Goal: Task Accomplishment & Management: Manage account settings

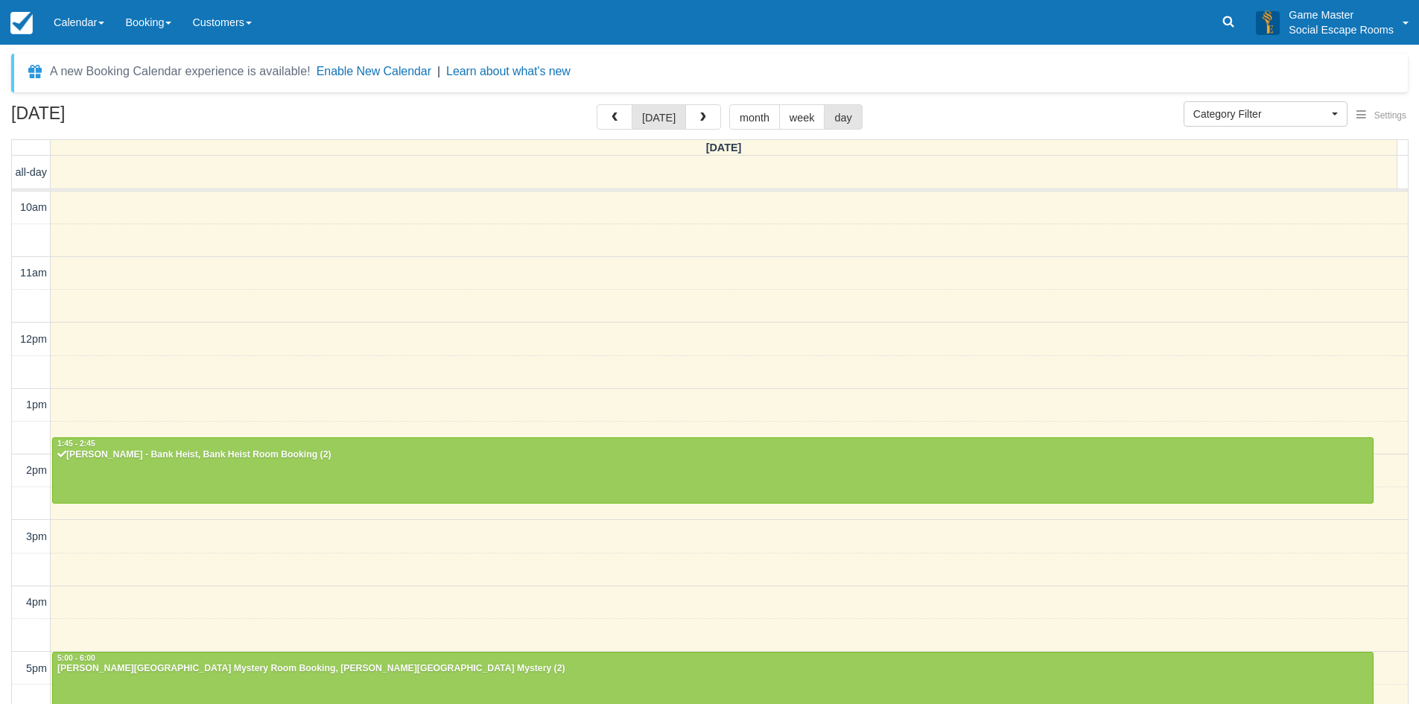
select select
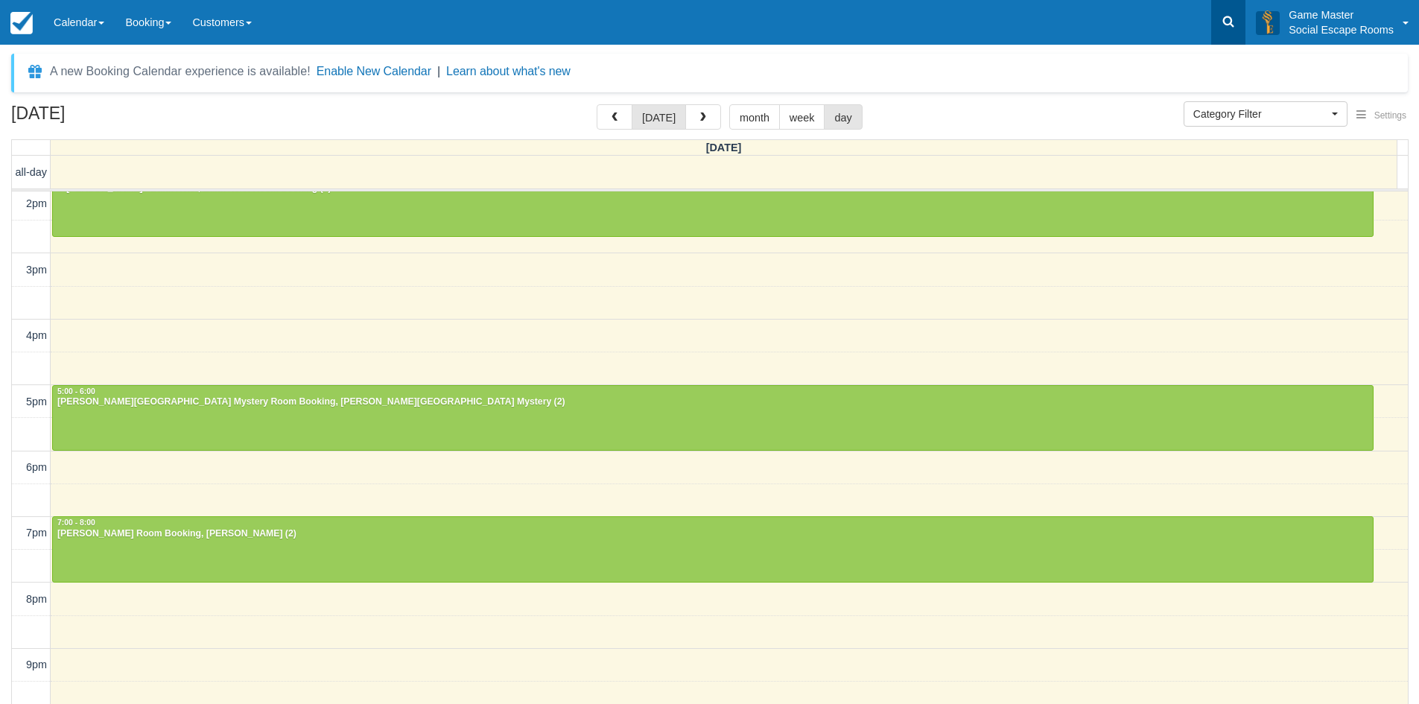
click at [1222, 19] on icon at bounding box center [1228, 21] width 15 height 15
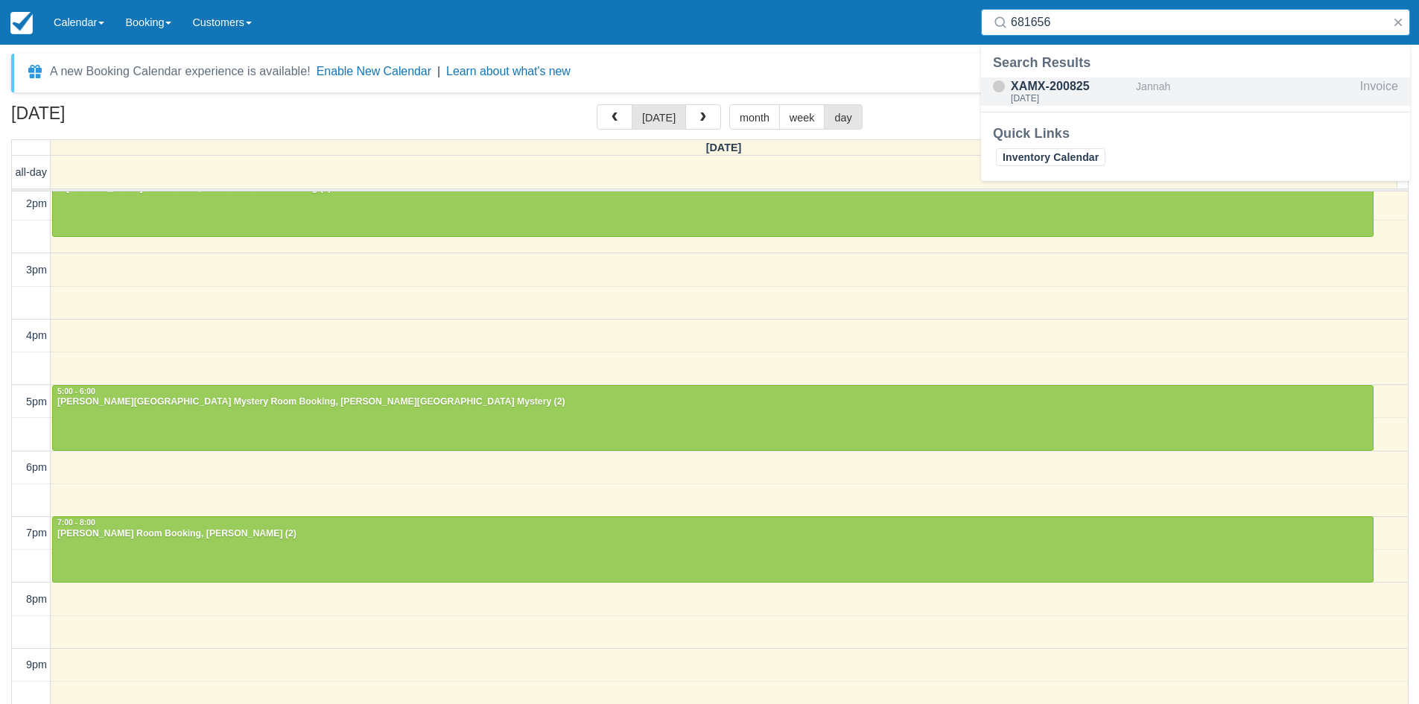
type input "681656"
click at [1105, 98] on div "[DATE]" at bounding box center [1070, 98] width 119 height 9
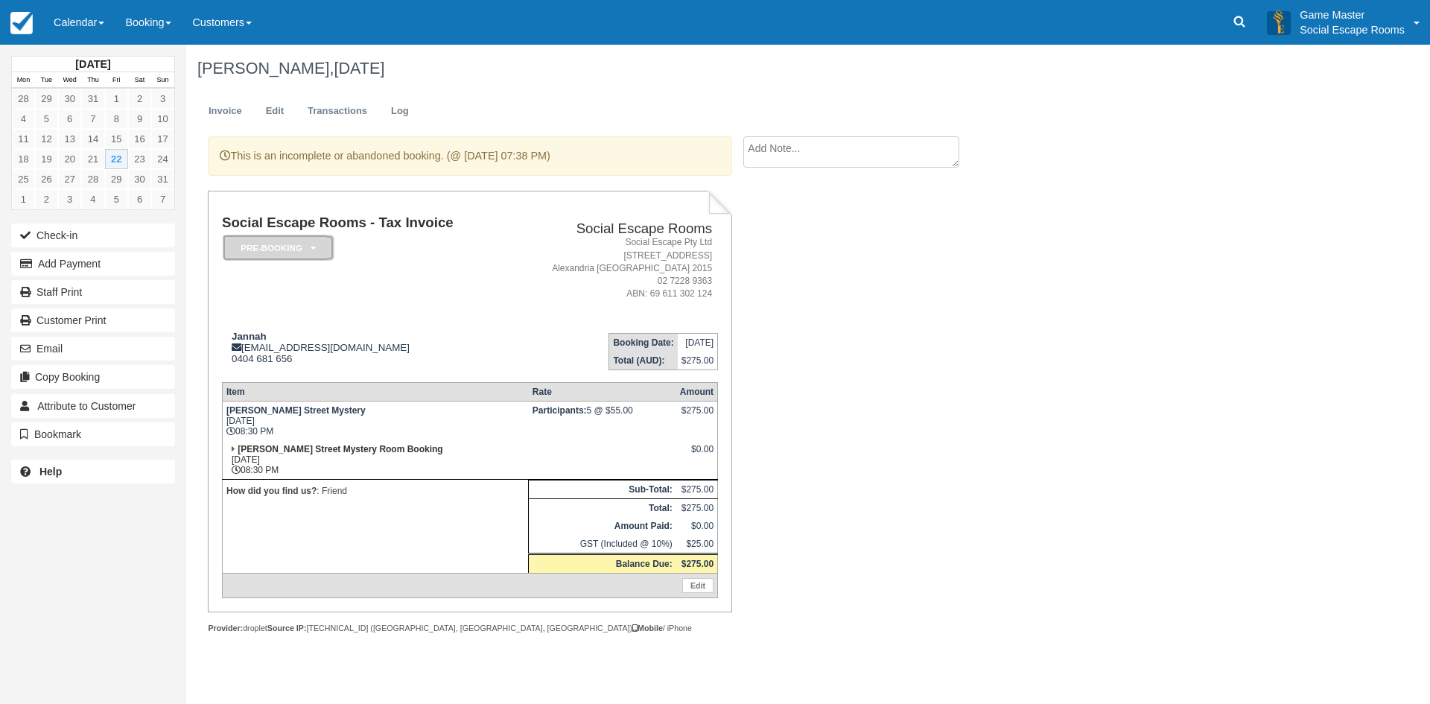
click at [302, 248] on em "Pre-booking" at bounding box center [279, 248] width 112 height 26
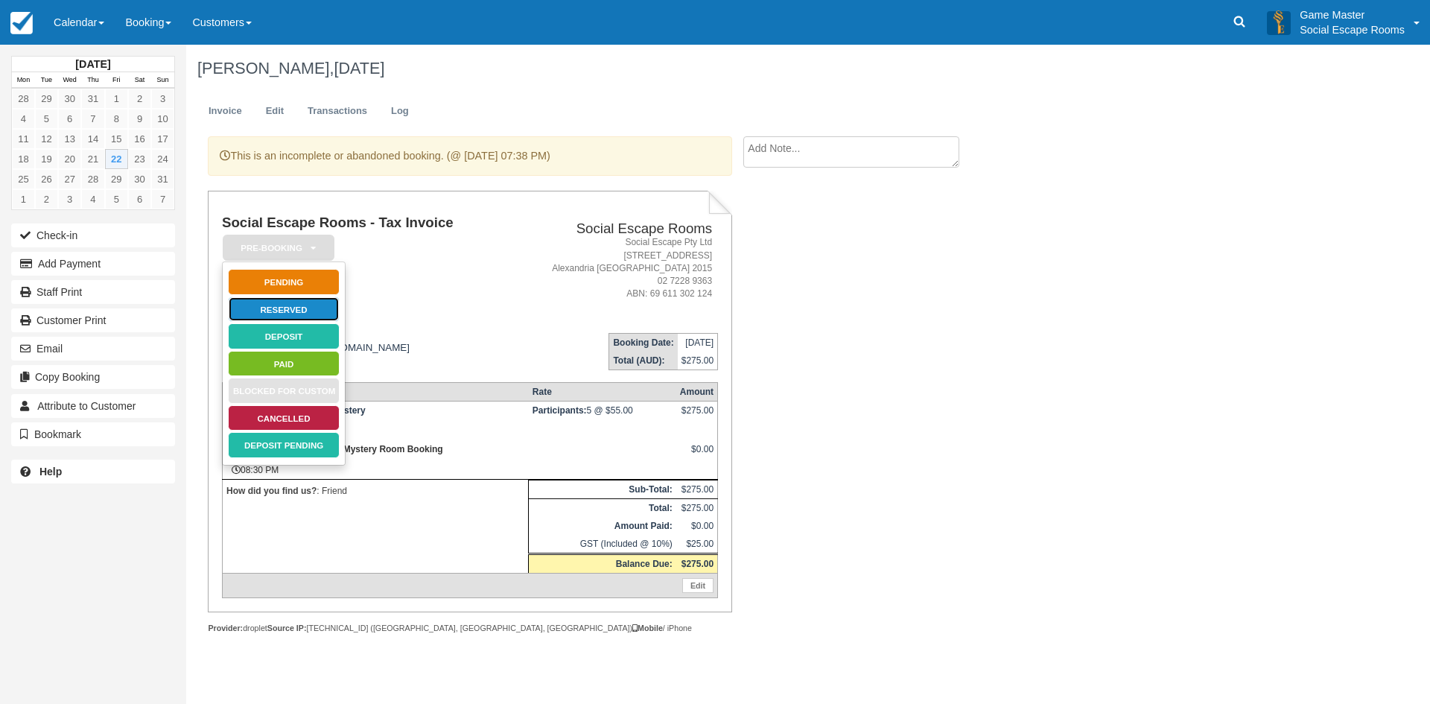
click at [322, 311] on link "Reserved" at bounding box center [284, 309] width 112 height 26
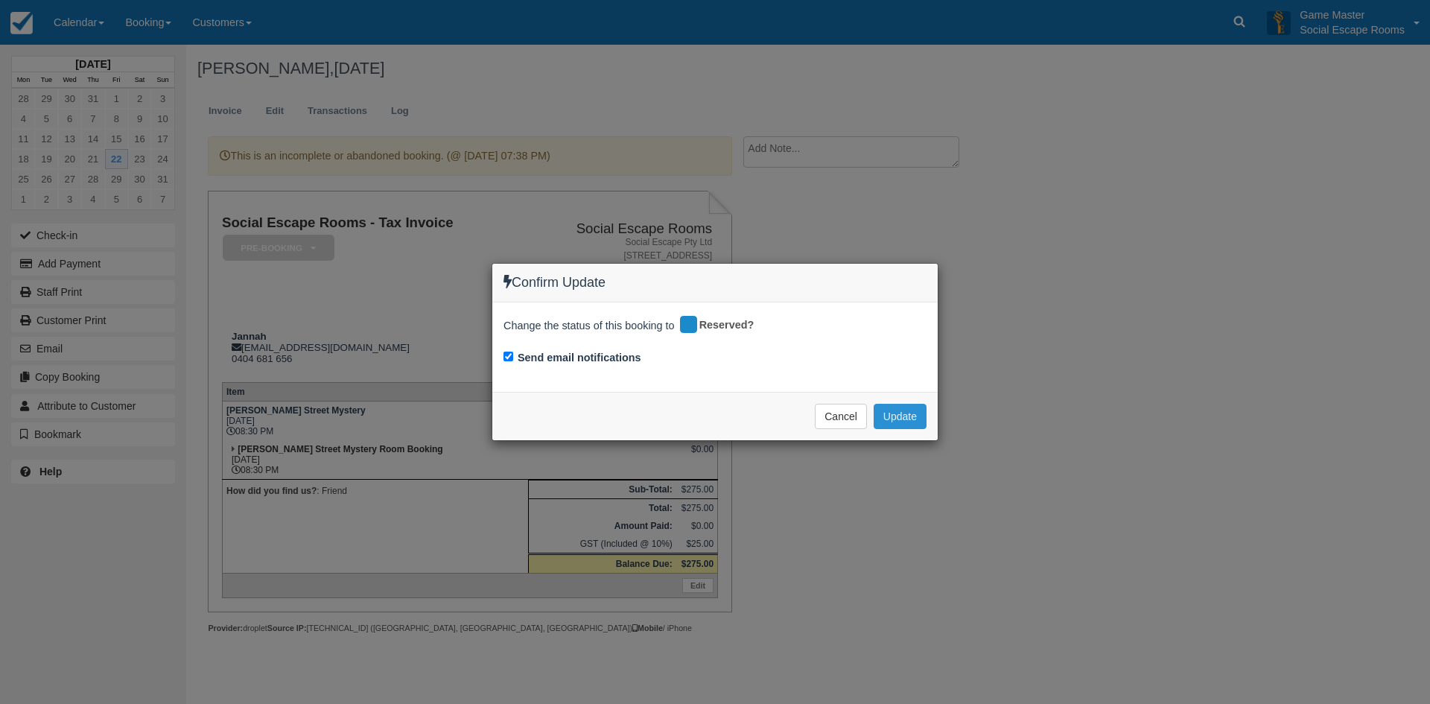
click at [917, 413] on button "Update" at bounding box center [900, 416] width 53 height 25
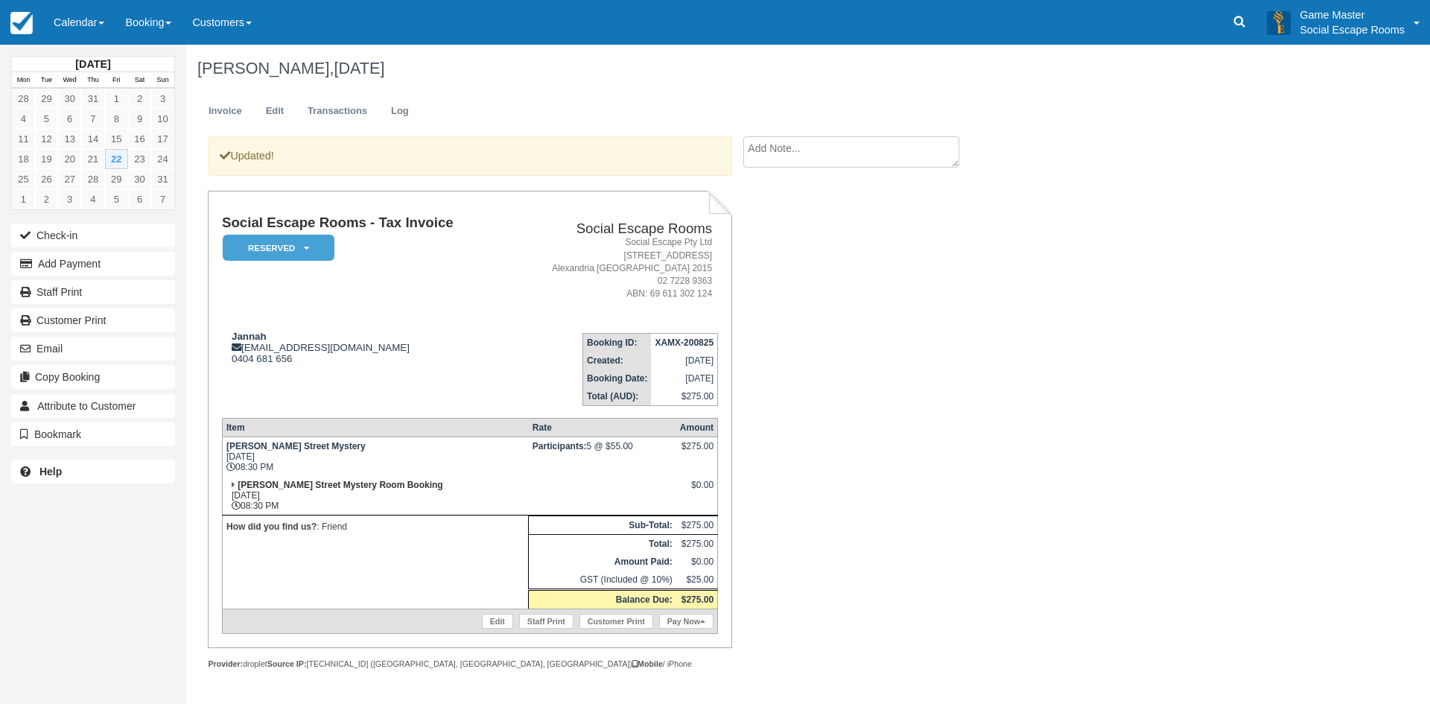
click at [492, 320] on td "Social Escape Rooms - Tax Invoice Reserved   Pending Deposit Paid Blocked for C…" at bounding box center [364, 268] width 284 height 106
click at [460, 322] on td "Jannah jannaheid16@gmail.com 0404 681 656" at bounding box center [364, 363] width 284 height 85
click at [98, 14] on link "Calendar" at bounding box center [78, 22] width 71 height 45
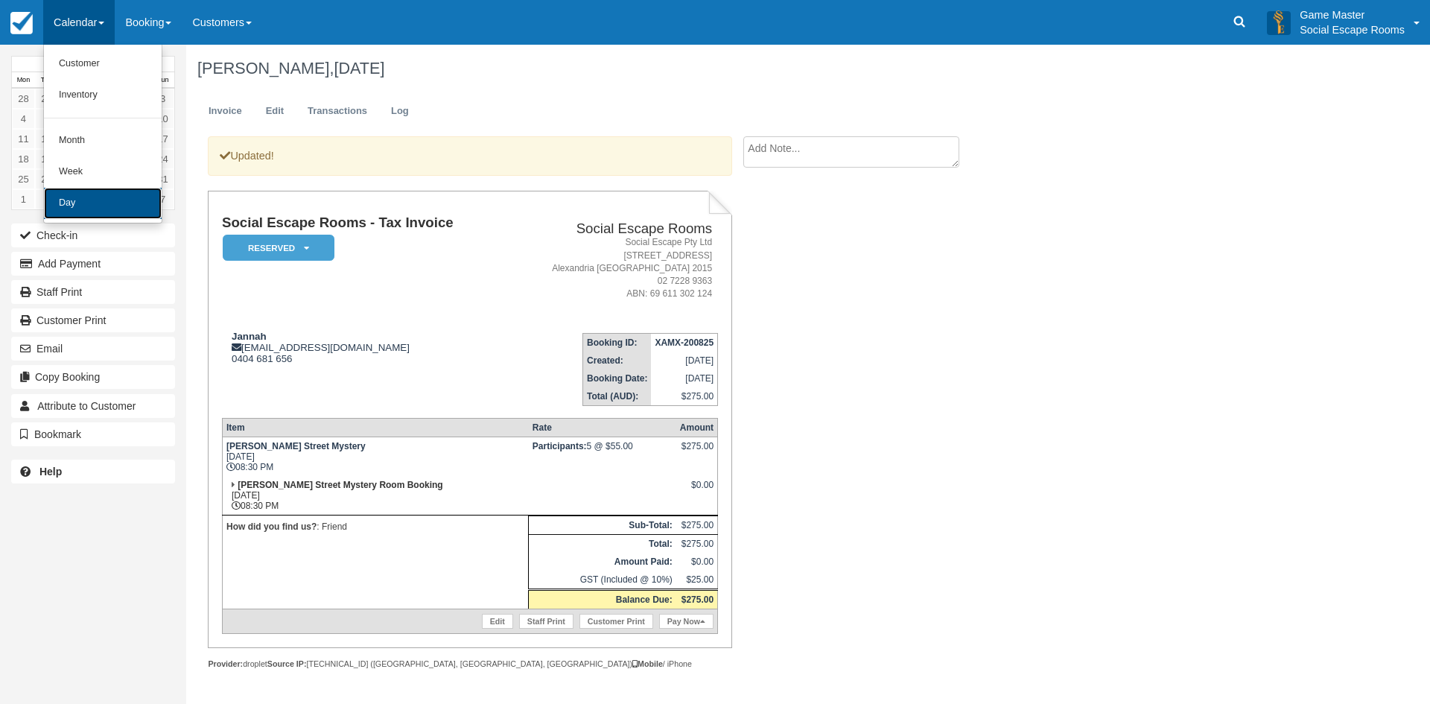
click at [114, 194] on link "Day" at bounding box center [103, 203] width 118 height 31
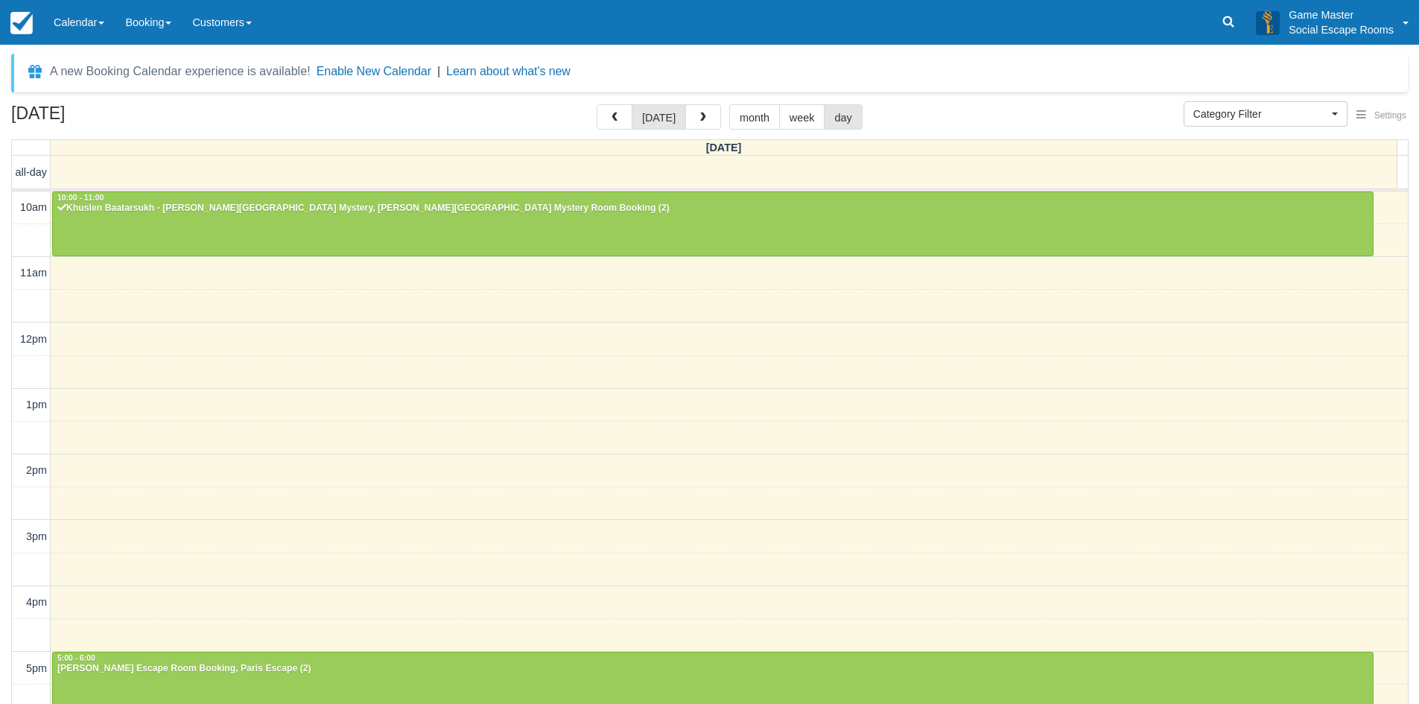
select select
click at [72, 13] on link "Calendar" at bounding box center [78, 22] width 71 height 45
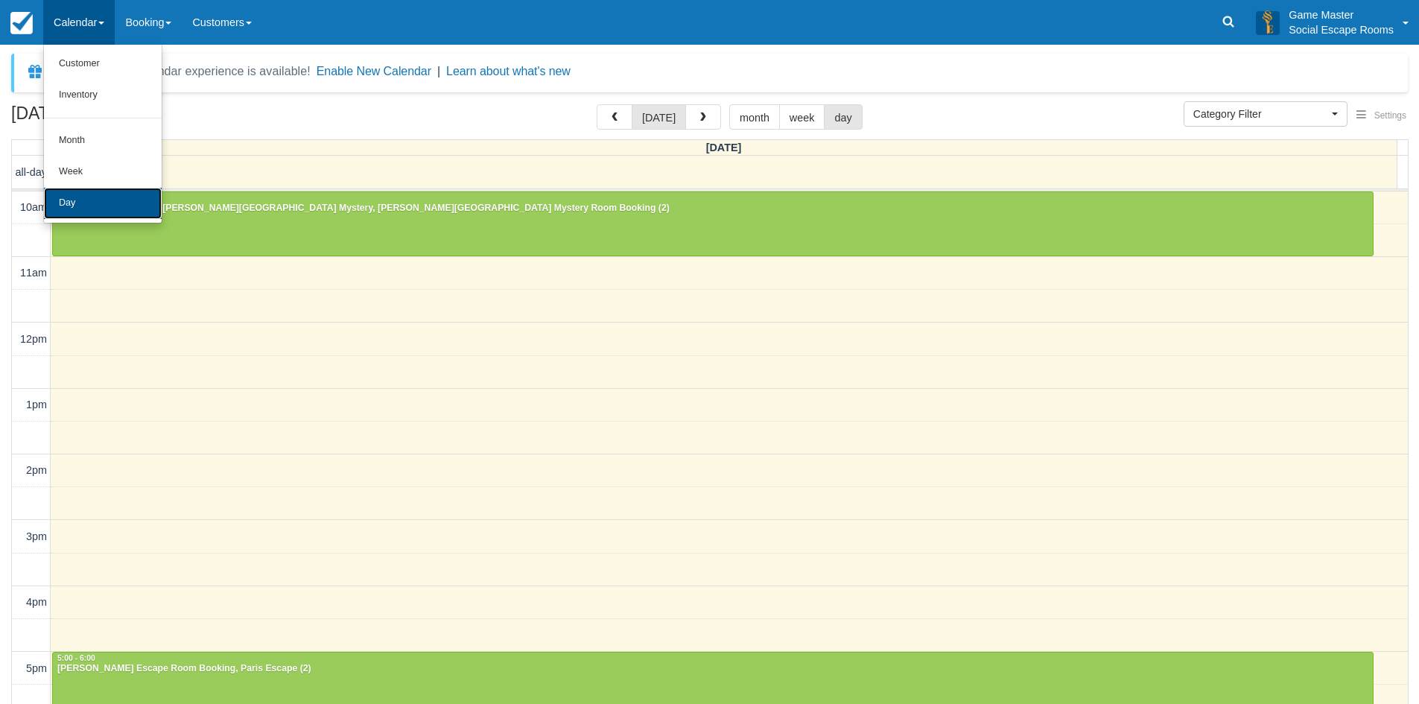
click at [61, 197] on link "Day" at bounding box center [103, 203] width 118 height 31
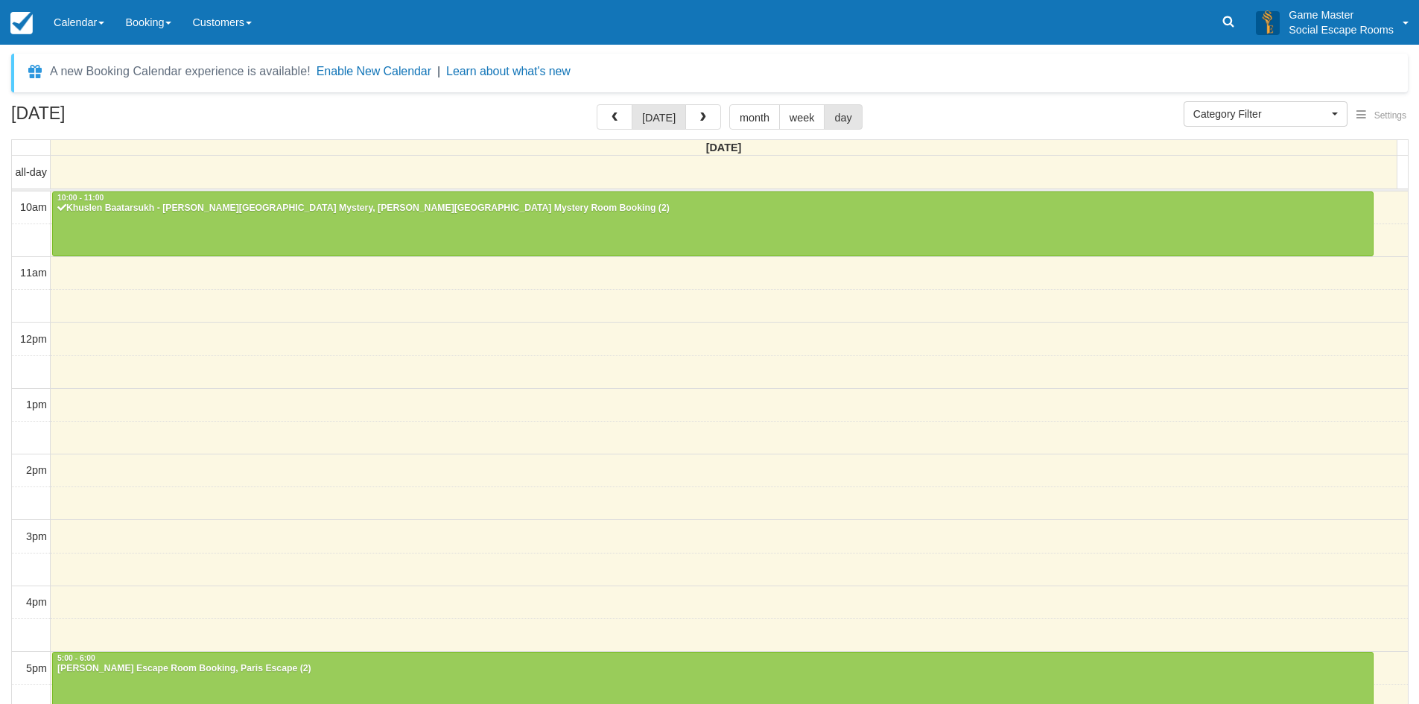
select select
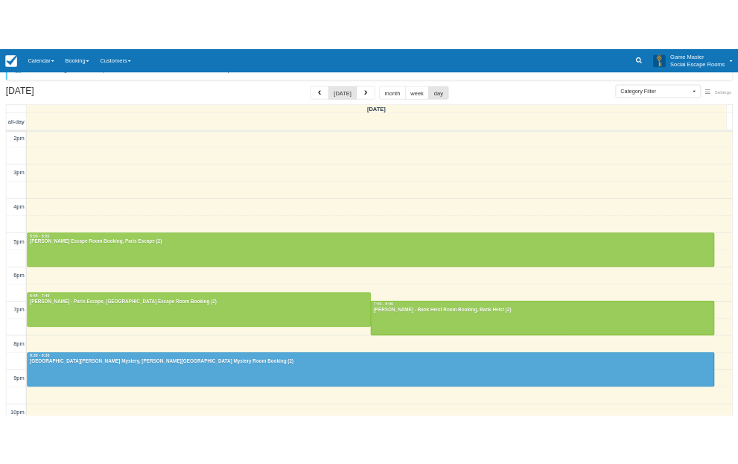
scroll to position [48, 0]
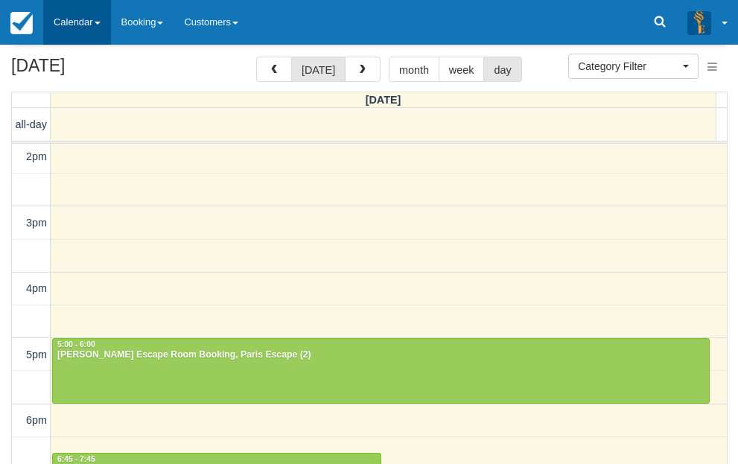
click at [77, 34] on link "Calendar" at bounding box center [77, 22] width 68 height 45
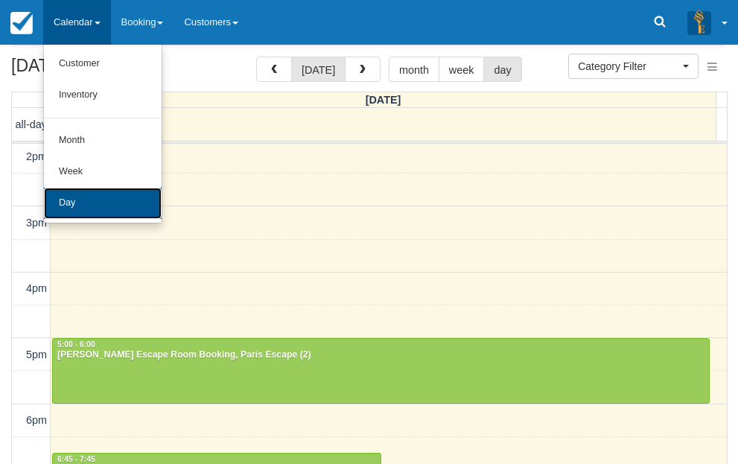
click at [66, 195] on link "Day" at bounding box center [103, 203] width 118 height 31
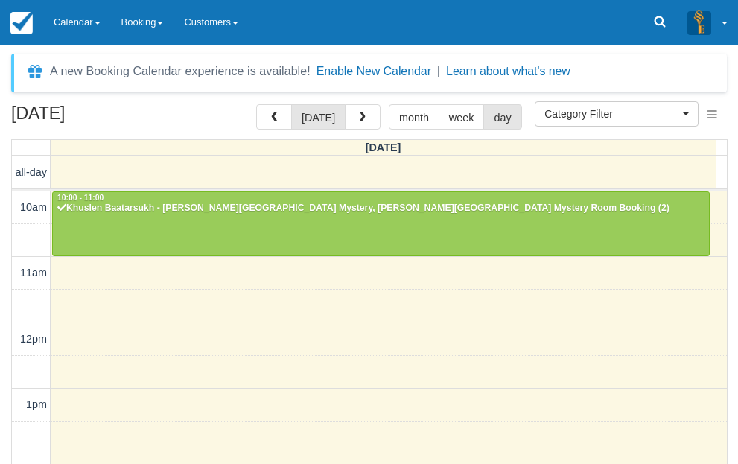
select select
